Goal: Transaction & Acquisition: Book appointment/travel/reservation

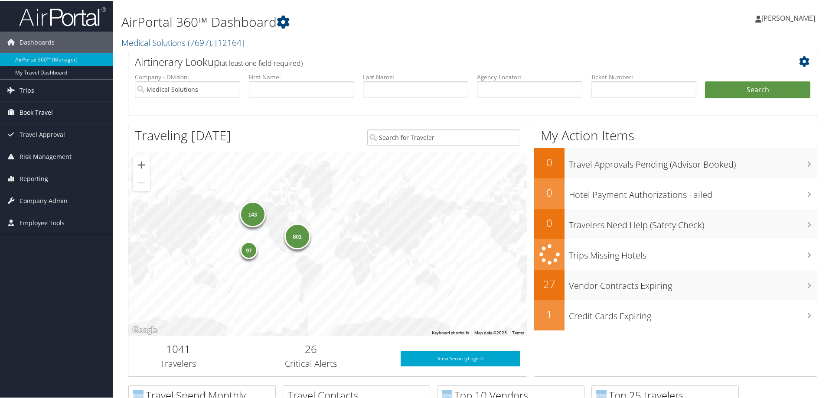
click at [38, 106] on span "Book Travel" at bounding box center [36, 112] width 33 height 22
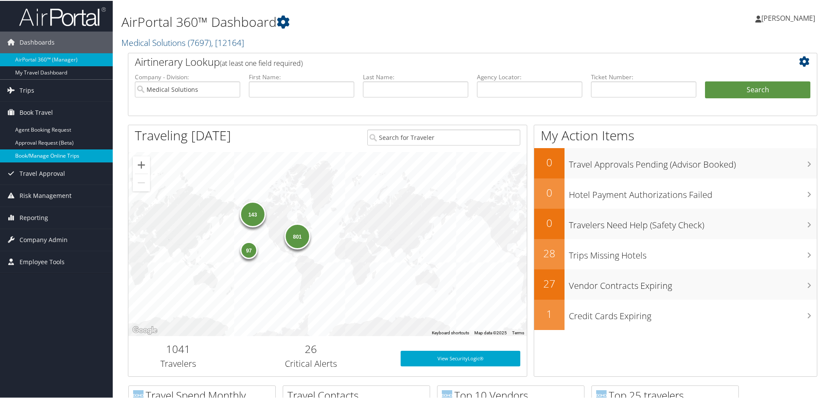
click at [54, 157] on link "Book/Manage Online Trips" at bounding box center [56, 155] width 113 height 13
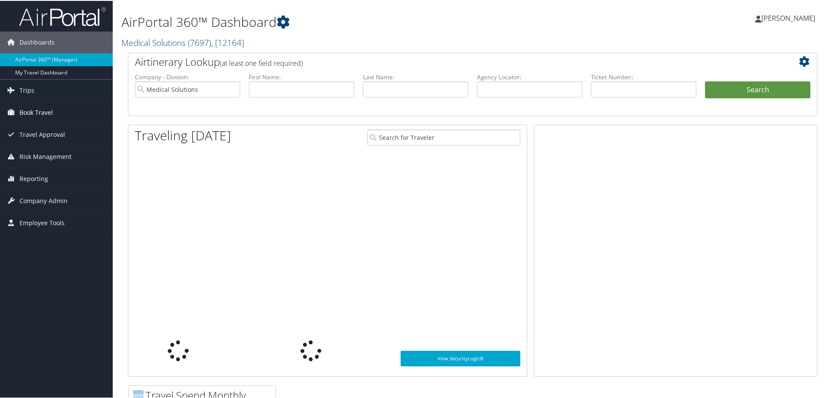
click at [35, 107] on span "Book Travel" at bounding box center [36, 112] width 33 height 22
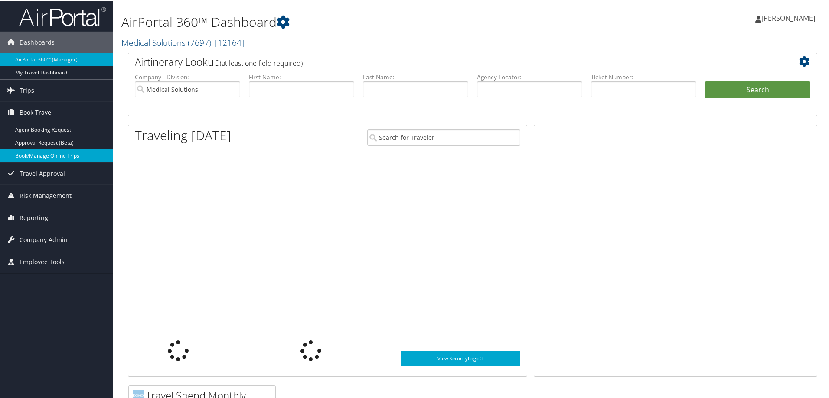
click at [63, 153] on link "Book/Manage Online Trips" at bounding box center [56, 155] width 113 height 13
